Goal: Task Accomplishment & Management: Manage account settings

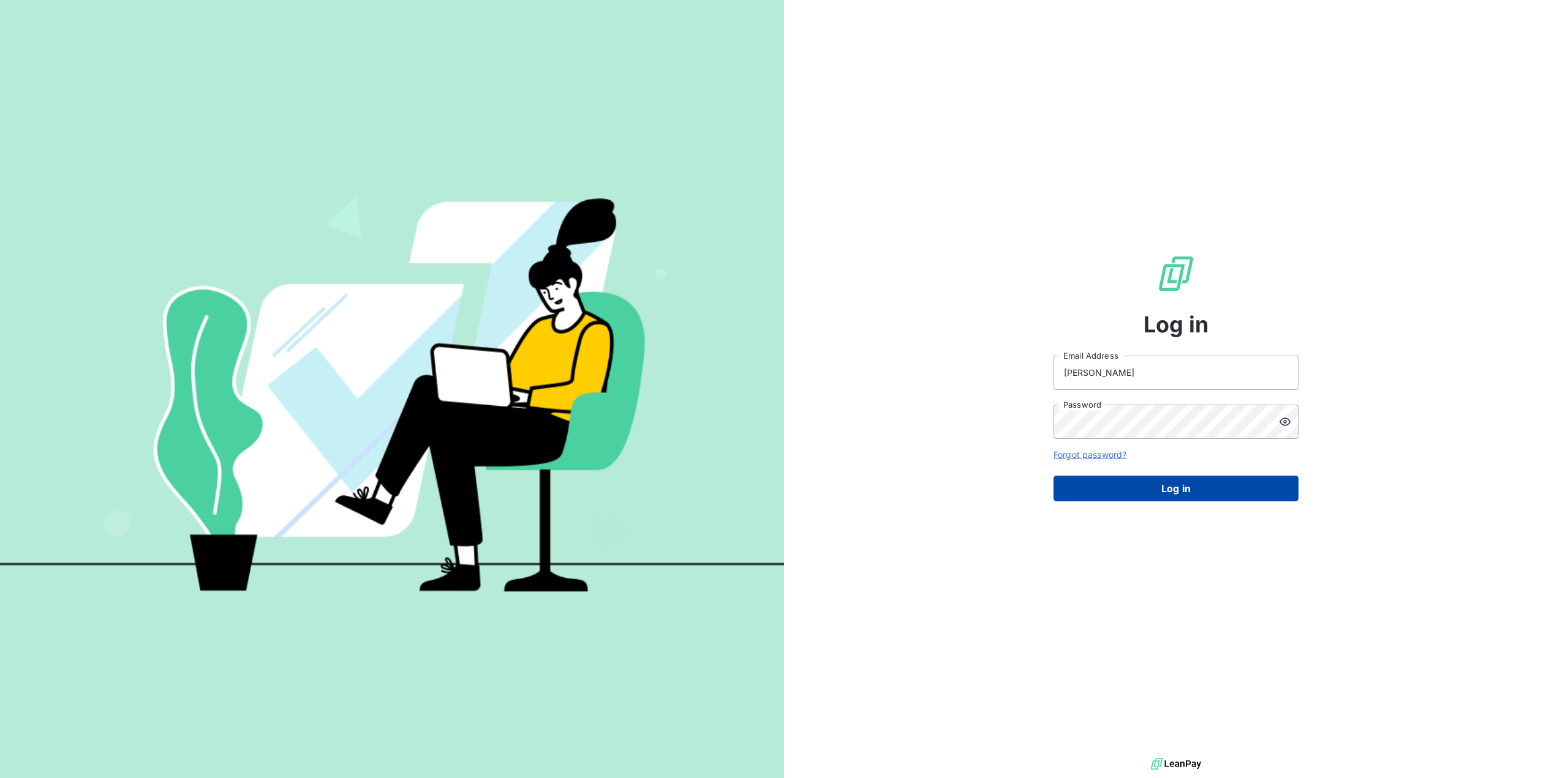
click at [1162, 494] on button "Log in" at bounding box center [1176, 488] width 245 height 26
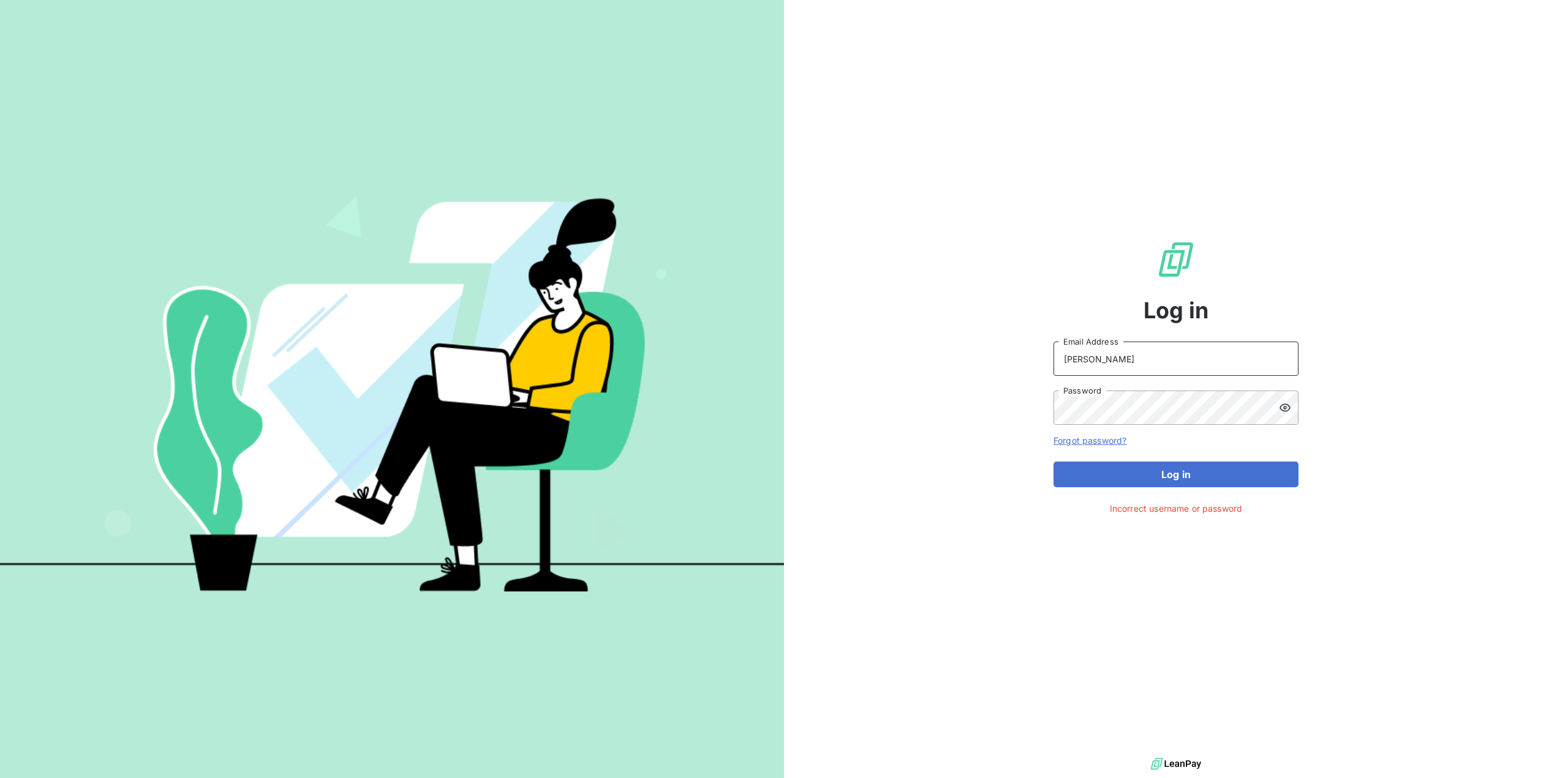
click at [1147, 363] on input "[PERSON_NAME]" at bounding box center [1176, 359] width 245 height 34
drag, startPoint x: 937, startPoint y: 426, endPoint x: 853, endPoint y: 426, distance: 84.0
click at [937, 426] on div "Log in Walz Email Address Password Forgot password? Log in Incorrect username o…" at bounding box center [1176, 378] width 784 height 755
click at [1170, 359] on input "[PERSON_NAME]" at bounding box center [1176, 359] width 245 height 34
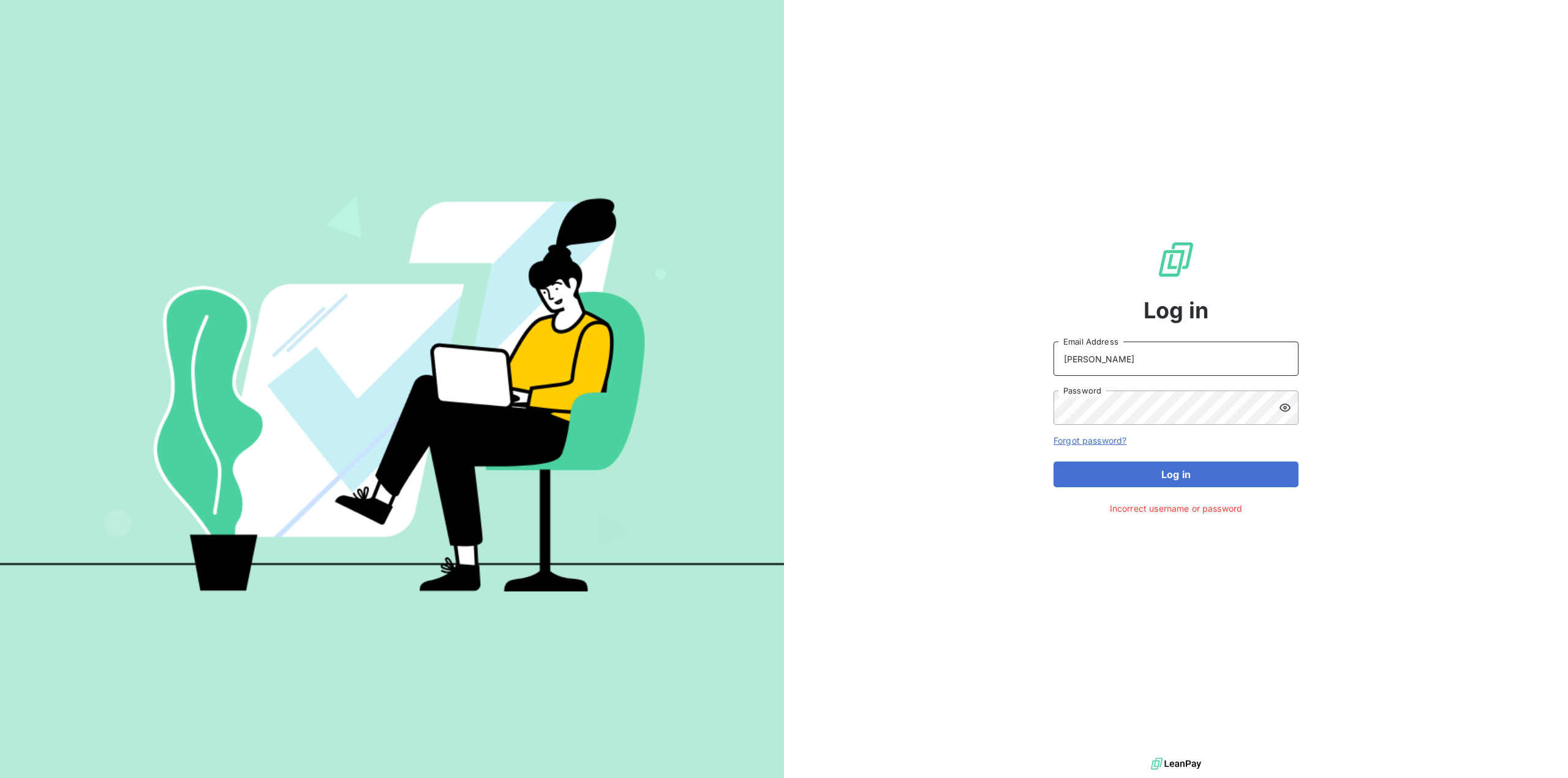
click at [1170, 359] on input "[PERSON_NAME]" at bounding box center [1176, 359] width 245 height 34
click at [1193, 475] on button "Log in" at bounding box center [1176, 475] width 245 height 26
drag, startPoint x: 874, startPoint y: 420, endPoint x: 905, endPoint y: 430, distance: 32.6
click at [875, 421] on div "Log in christoph.walz@agiconomie.de Email Address Password Forgot password? Log…" at bounding box center [1176, 378] width 784 height 755
click at [1292, 404] on div at bounding box center [1288, 408] width 19 height 34
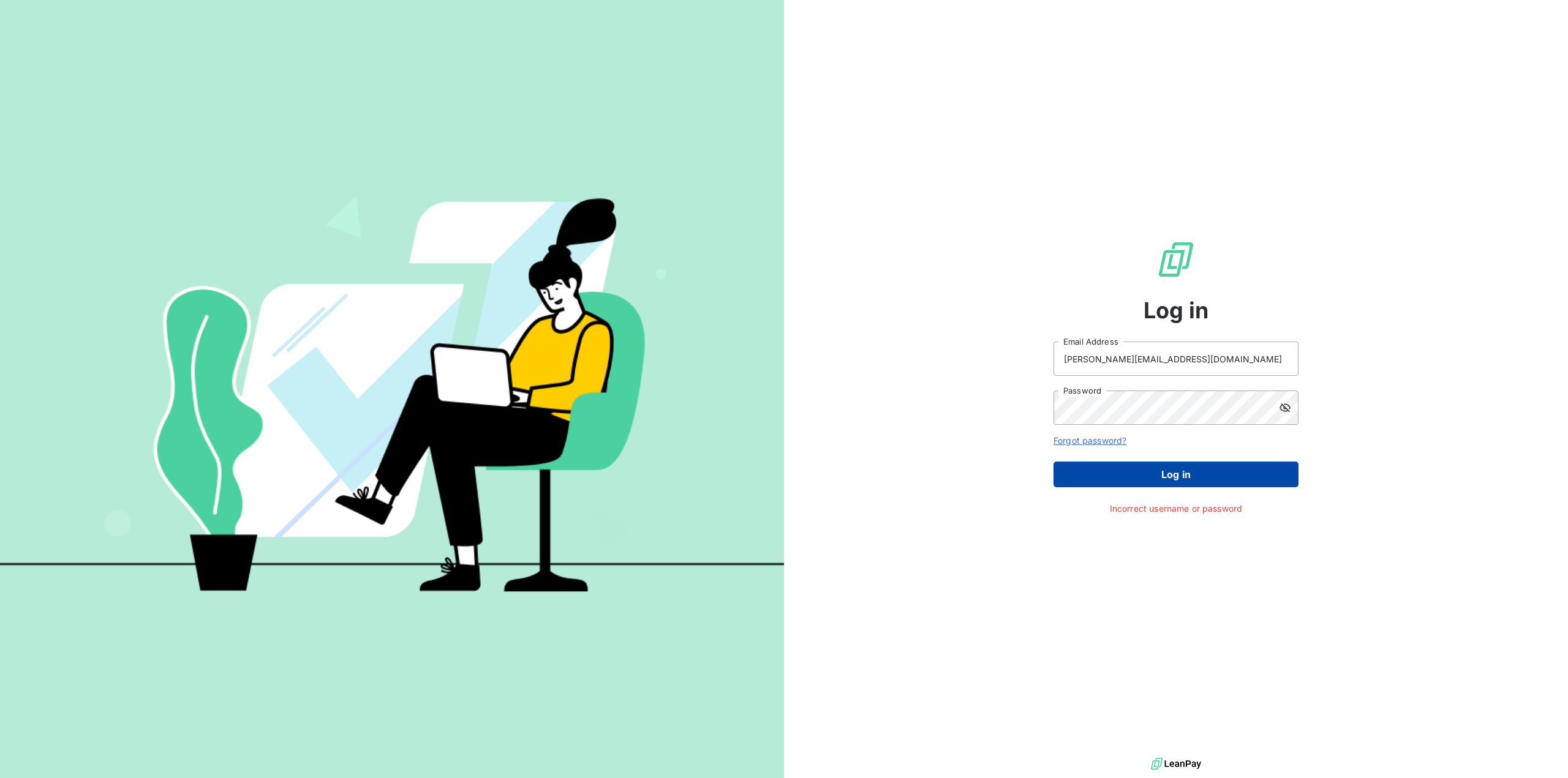
click at [1176, 476] on button "Log in" at bounding box center [1176, 475] width 245 height 26
click at [932, 444] on div "Log in christoph.walz@agiconomie.de Email Address Password Forgot password? Log…" at bounding box center [1176, 378] width 784 height 755
click at [1180, 474] on button "Log in" at bounding box center [1176, 475] width 245 height 26
click at [1149, 363] on input "christoph.walz@agiconomie.de" at bounding box center [1176, 359] width 245 height 34
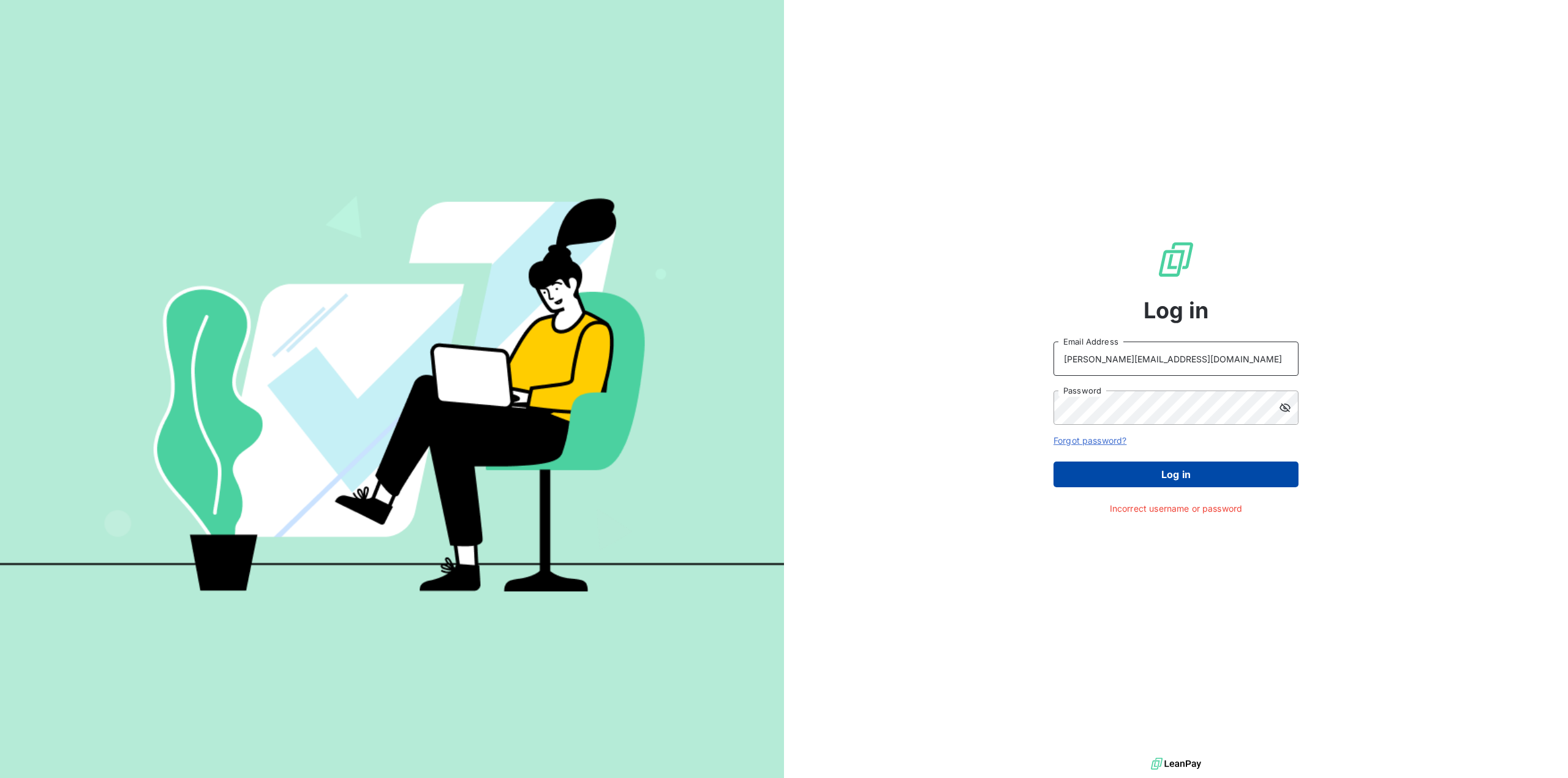
type input "[PERSON_NAME][EMAIL_ADDRESS][DOMAIN_NAME]"
click at [1147, 467] on button "Log in" at bounding box center [1176, 475] width 245 height 26
click at [852, 274] on div "Log in christoph.walz@agryco.de Email Address Password Forgot password? Log in …" at bounding box center [1176, 378] width 784 height 755
click at [1185, 355] on input "[PERSON_NAME][EMAIL_ADDRESS][DOMAIN_NAME]" at bounding box center [1176, 359] width 245 height 34
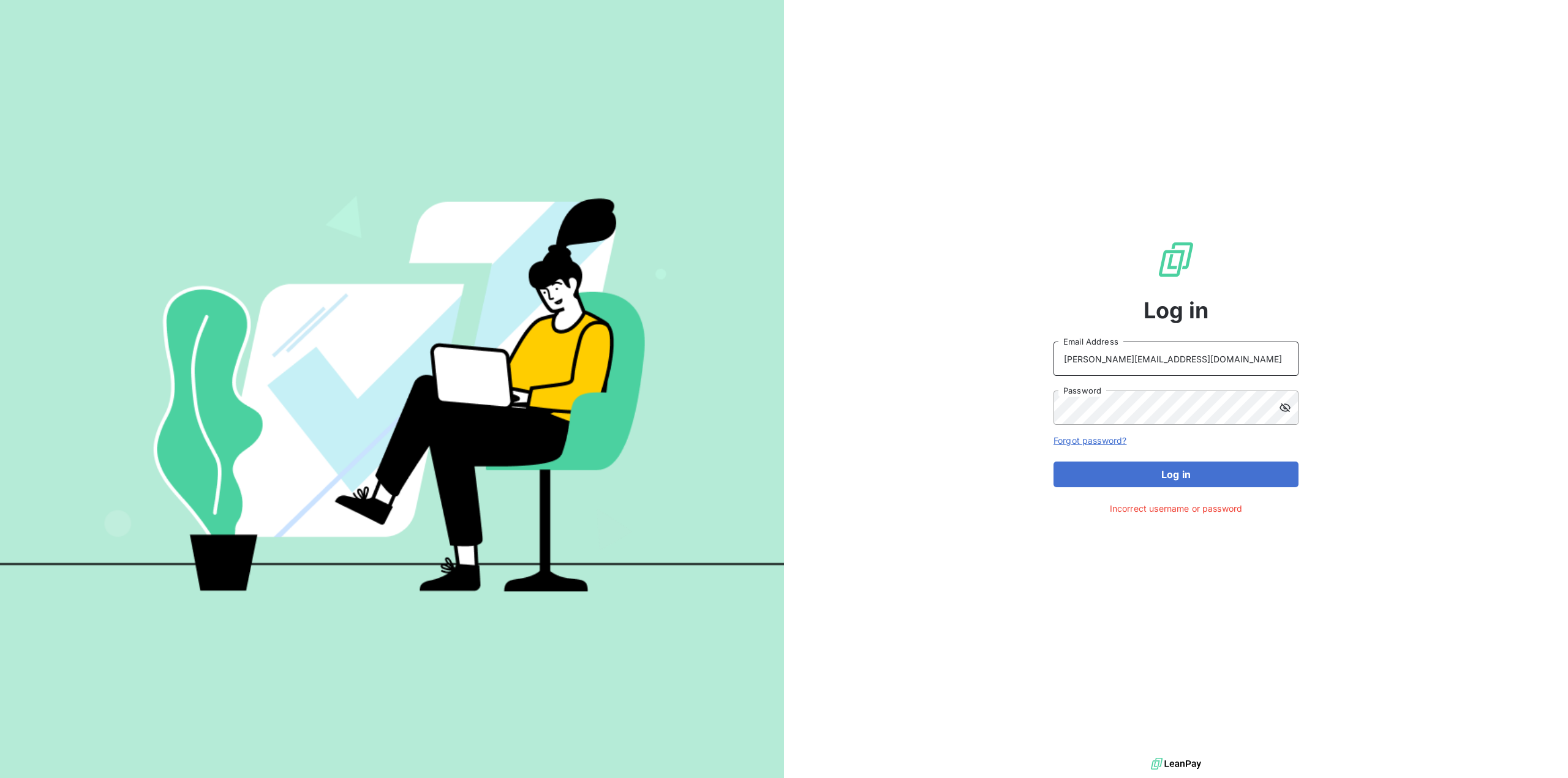
click at [1185, 355] on input "[PERSON_NAME][EMAIL_ADDRESS][DOMAIN_NAME]" at bounding box center [1176, 359] width 245 height 34
click at [939, 372] on div "Log in christoph.walz@agryco.de Email Address Password Forgot password? Log in …" at bounding box center [1176, 378] width 784 height 755
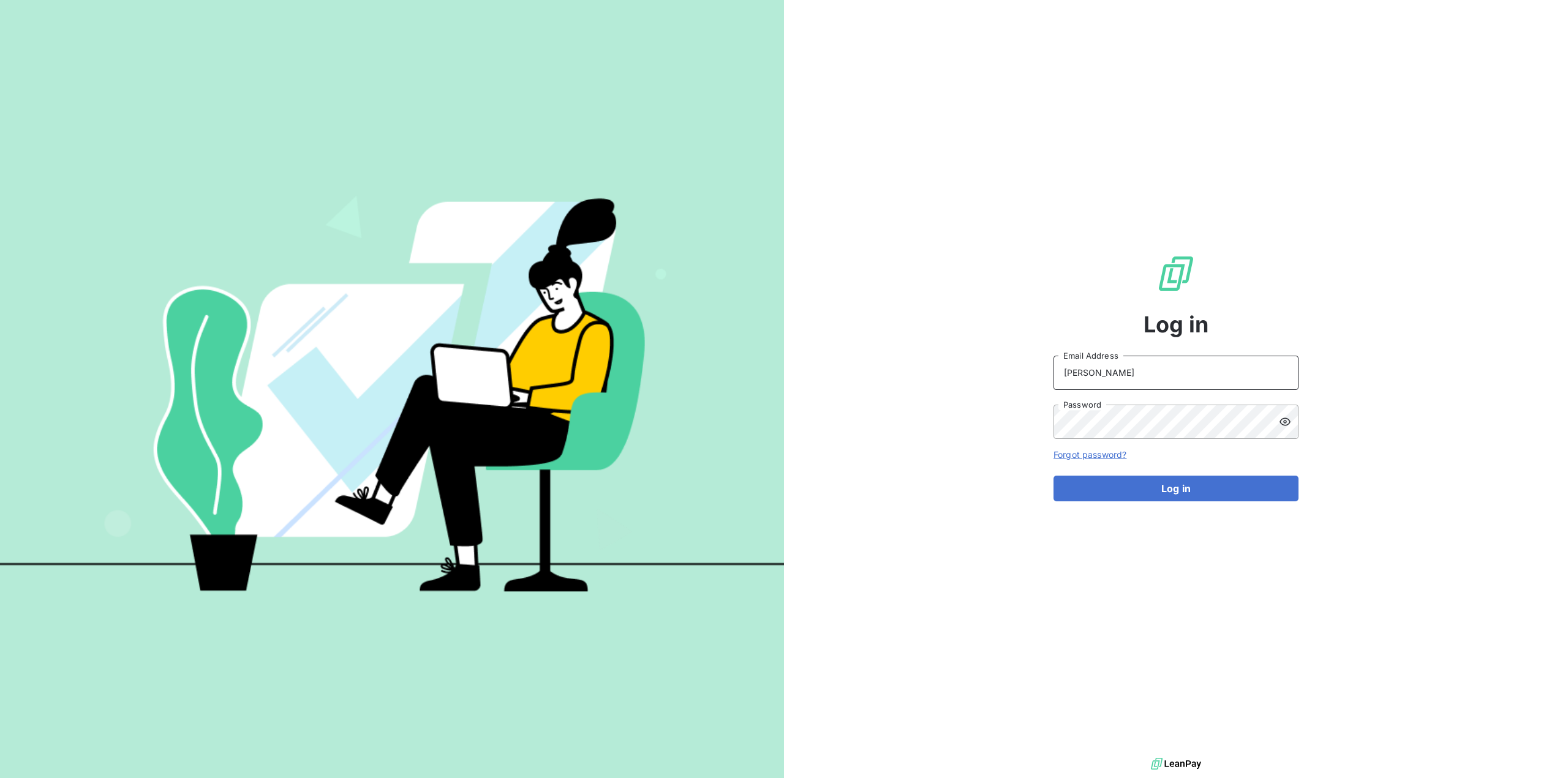
click at [1097, 384] on input "[PERSON_NAME]" at bounding box center [1176, 373] width 245 height 34
paste input "[PERSON_NAME][EMAIL_ADDRESS][DOMAIN_NAME]"
type input "[PERSON_NAME][EMAIL_ADDRESS][DOMAIN_NAME]"
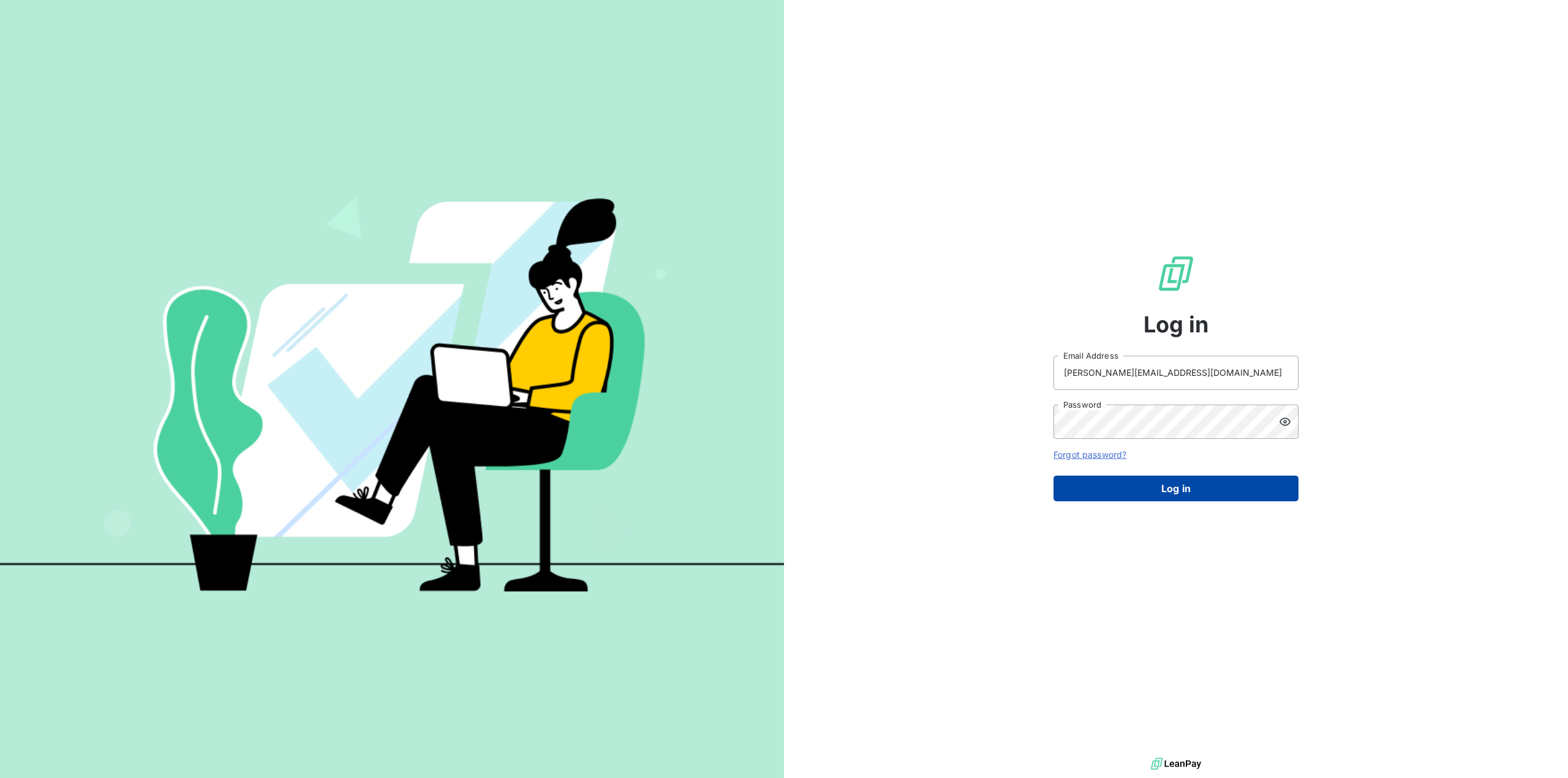
click at [1153, 489] on button "Log in" at bounding box center [1176, 488] width 245 height 26
click at [1115, 367] on input "[PERSON_NAME]" at bounding box center [1176, 373] width 245 height 34
paste input "[PERSON_NAME][EMAIL_ADDRESS][DOMAIN_NAME]"
click at [1145, 375] on input "[PERSON_NAME][EMAIL_ADDRESS][DOMAIN_NAME]" at bounding box center [1176, 373] width 245 height 34
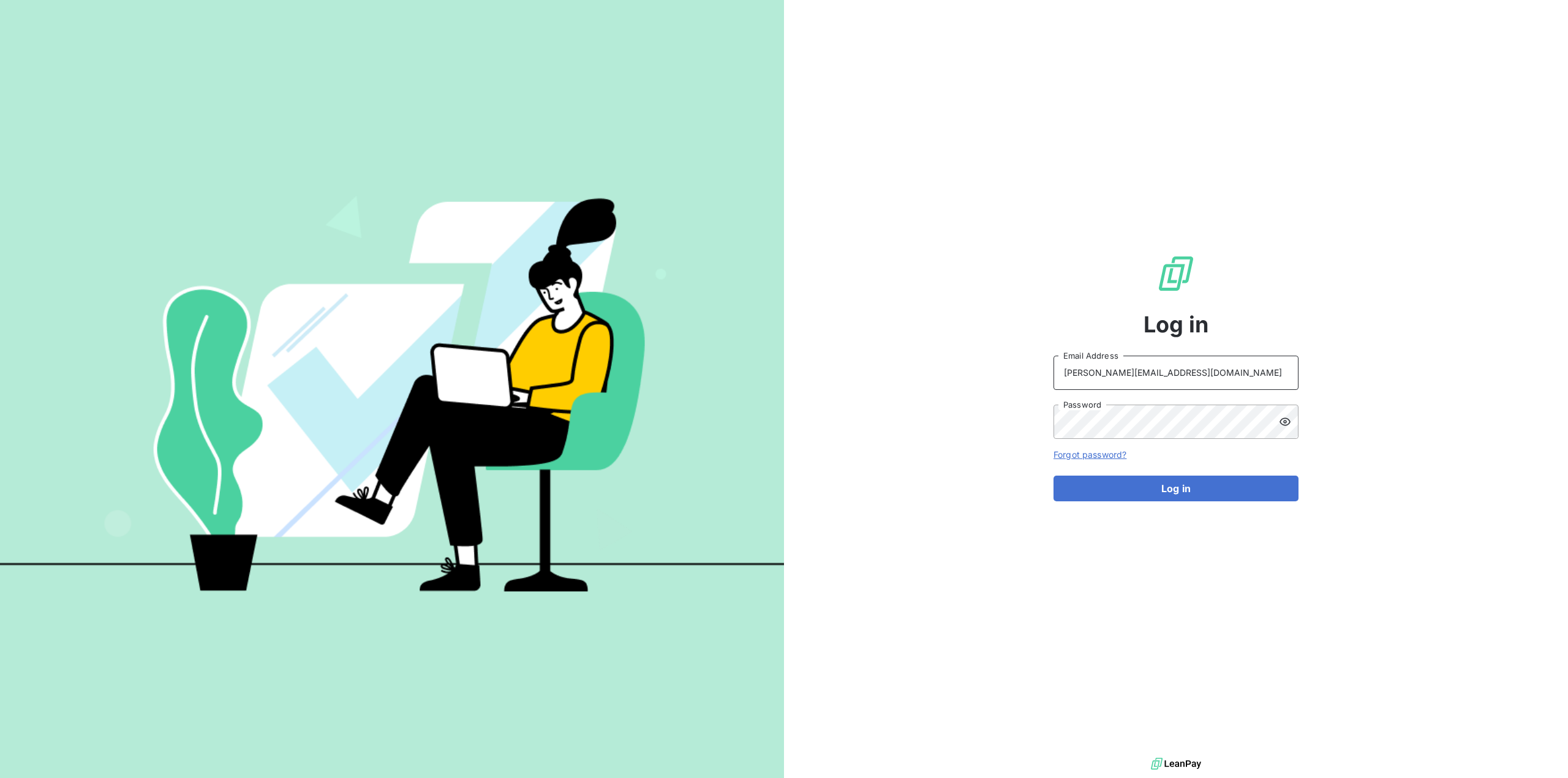
click at [1145, 375] on input "[PERSON_NAME][EMAIL_ADDRESS][DOMAIN_NAME]" at bounding box center [1176, 373] width 245 height 34
type input "[PERSON_NAME][EMAIL_ADDRESS][DOMAIN_NAME]"
click at [1167, 481] on button "Log in" at bounding box center [1176, 488] width 245 height 26
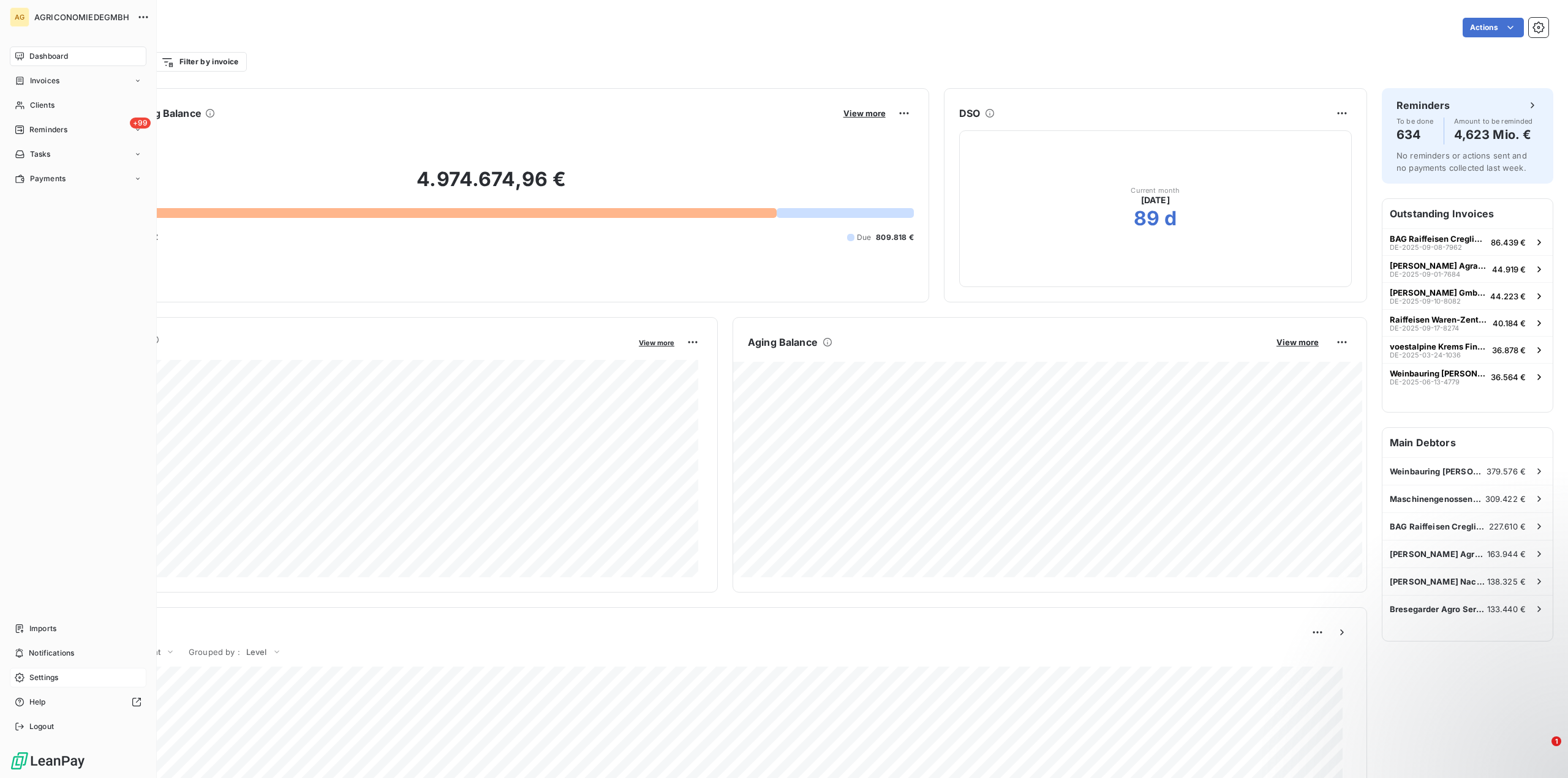
click at [26, 679] on div "Settings" at bounding box center [78, 678] width 136 height 19
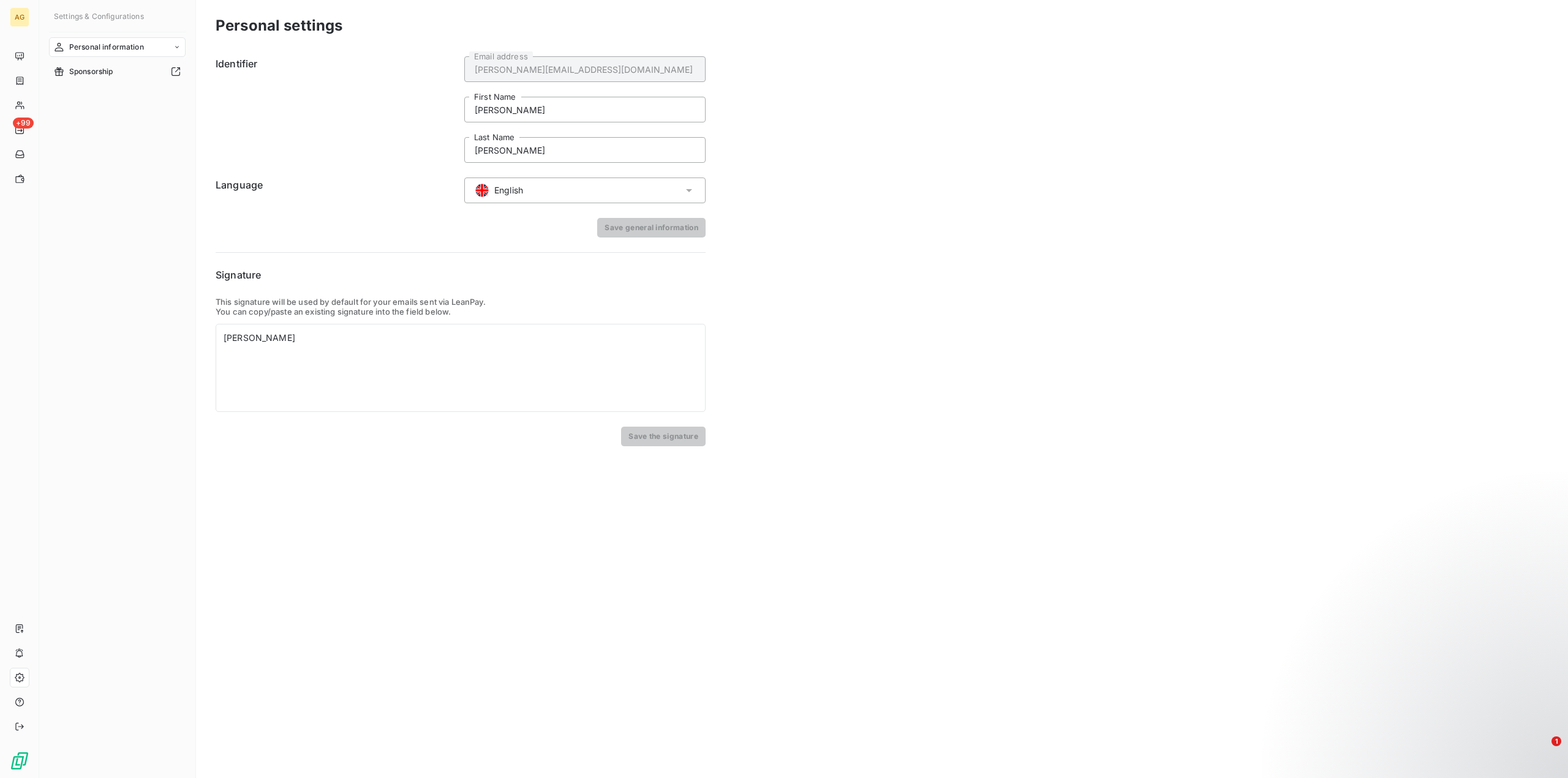
click at [553, 187] on div "English" at bounding box center [584, 190] width 241 height 26
click at [1034, 203] on div "Personal settings Identifier [PERSON_NAME][EMAIL_ADDRESS][DOMAIN_NAME] Email ad…" at bounding box center [881, 389] width 1371 height 778
click at [56, 56] on span "Dashboard" at bounding box center [49, 56] width 39 height 11
